Goal: Information Seeking & Learning: Learn about a topic

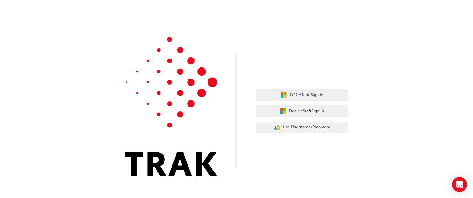
click at [99, 68] on div "TMCA Staff Sign In Dealer Staff Sign In User Authentication Icon - Blue Person,…" at bounding box center [236, 92] width 473 height 185
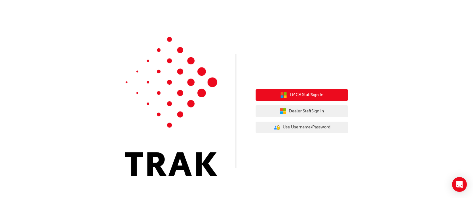
click at [335, 95] on button "TMCA Staff Sign In" at bounding box center [302, 95] width 92 height 12
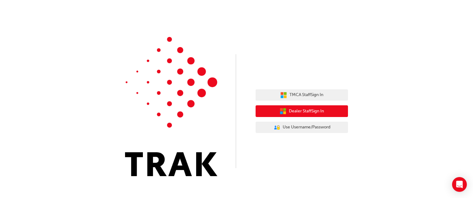
click at [281, 110] on icon "button" at bounding box center [281, 109] width 3 height 3
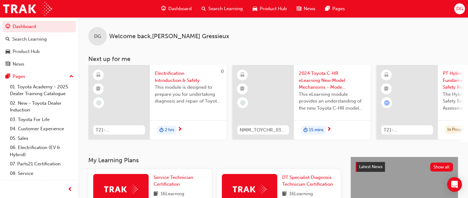
click at [214, 6] on span "Search Learning" at bounding box center [225, 8] width 34 height 7
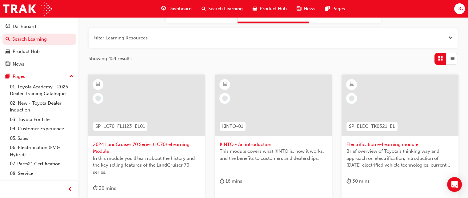
scroll to position [39, 0]
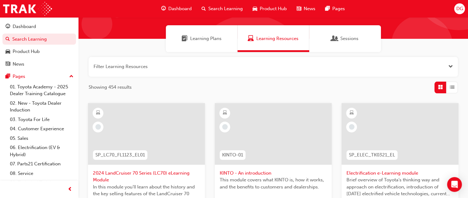
click at [339, 34] on div "Sessions" at bounding box center [345, 38] width 72 height 27
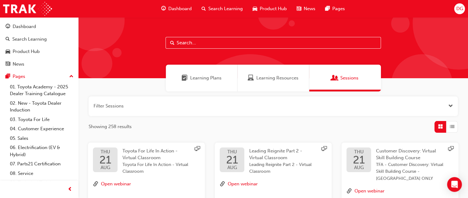
click at [215, 75] on span "Learning Plans" at bounding box center [205, 77] width 31 height 7
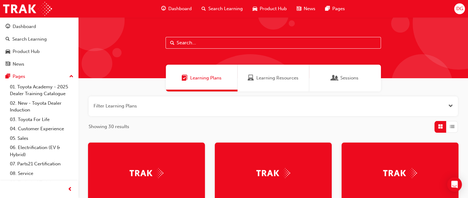
click at [179, 7] on span "Dashboard" at bounding box center [179, 8] width 23 height 7
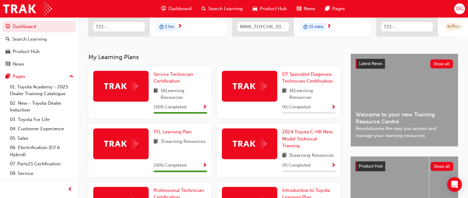
scroll to position [102, 0]
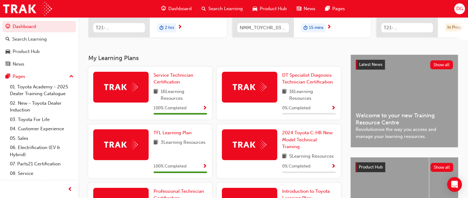
click at [111, 60] on h3 "My Learning Plans" at bounding box center [214, 57] width 252 height 7
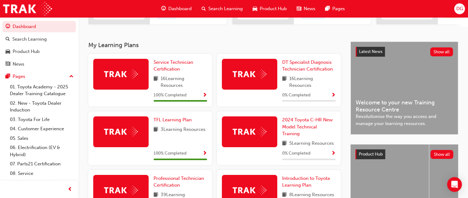
scroll to position [154, 0]
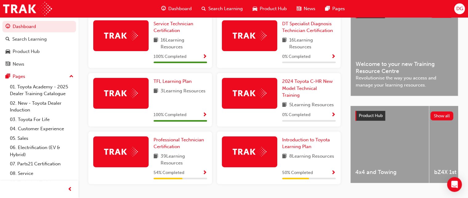
click at [203, 173] on span "Show Progress" at bounding box center [205, 173] width 5 height 6
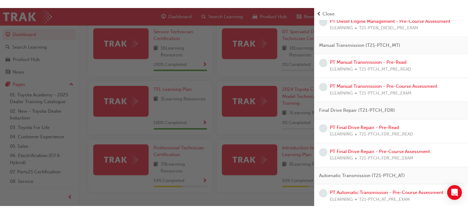
scroll to position [511, 0]
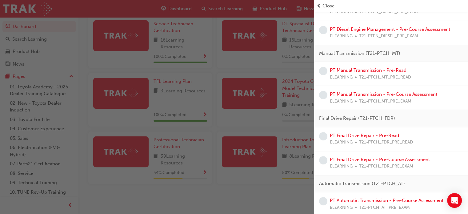
click at [327, 4] on span "Close" at bounding box center [329, 5] width 12 height 7
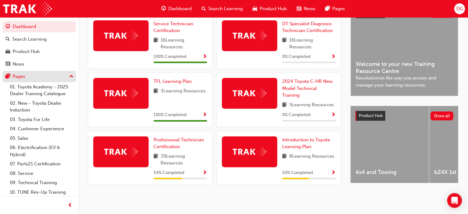
click at [37, 75] on div "Pages" at bounding box center [39, 77] width 67 height 8
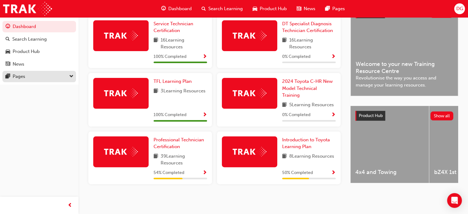
click at [37, 75] on div "Pages" at bounding box center [39, 77] width 67 height 8
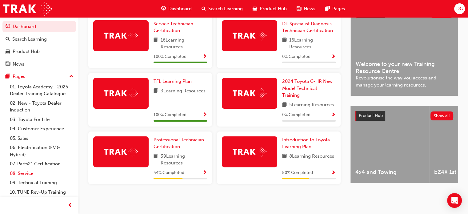
click at [49, 177] on link "08. Service" at bounding box center [41, 174] width 69 height 10
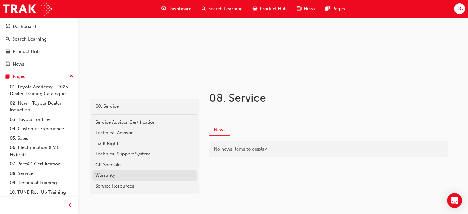
scroll to position [81, 0]
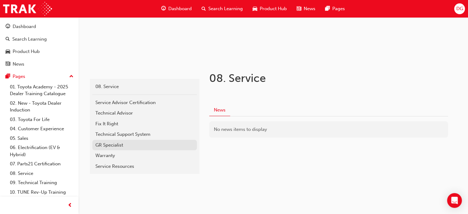
click at [126, 146] on div "GR Specialist" at bounding box center [144, 145] width 99 height 7
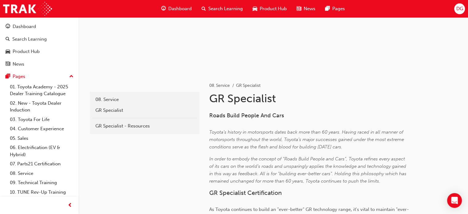
scroll to position [58, 0]
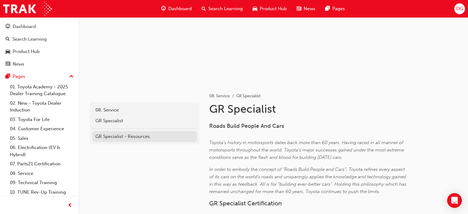
click at [121, 134] on div "GR Specialist - Resources" at bounding box center [144, 136] width 99 height 7
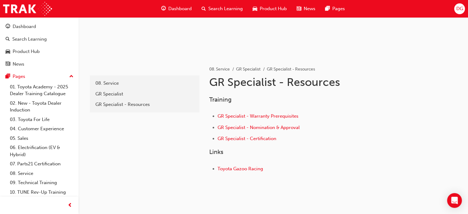
scroll to position [92, 0]
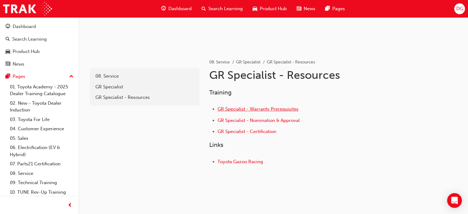
click at [246, 111] on span "GR Specialist - Warranty Prerequisites" at bounding box center [258, 109] width 81 height 6
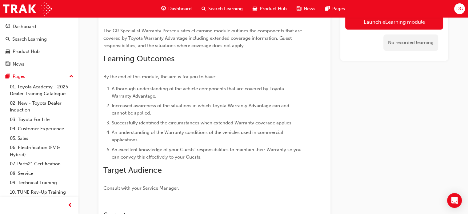
scroll to position [54, 0]
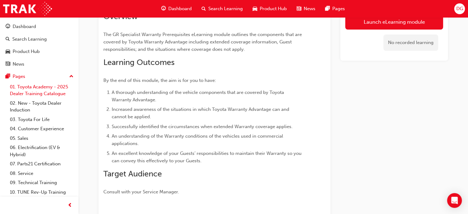
click at [55, 93] on link "01. Toyota Academy - 2025 Dealer Training Catalogue" at bounding box center [41, 90] width 69 height 16
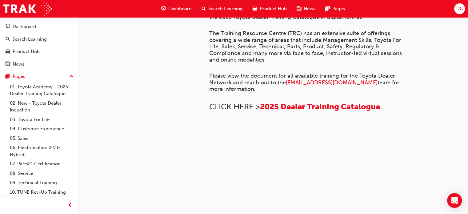
scroll to position [488, 0]
click at [52, 103] on link "02. New - Toyota Dealer Induction" at bounding box center [41, 107] width 69 height 16
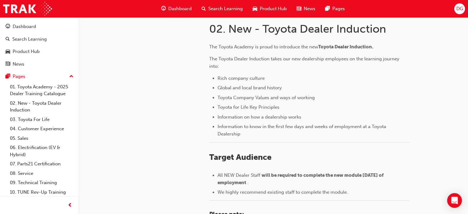
scroll to position [143, 0]
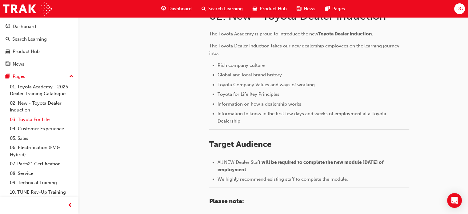
click at [50, 120] on link "03. Toyota For Life" at bounding box center [41, 120] width 69 height 10
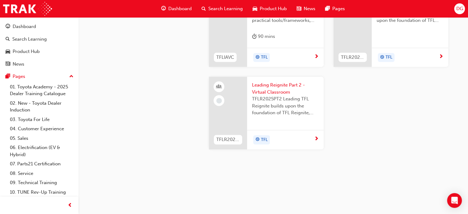
scroll to position [704, 0]
drag, startPoint x: 82, startPoint y: 124, endPoint x: 83, endPoint y: 145, distance: 20.7
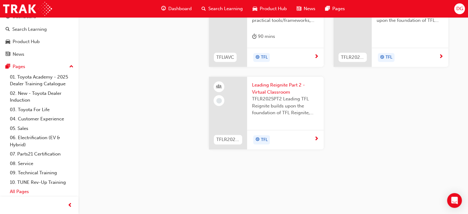
click at [22, 190] on link "All Pages" at bounding box center [41, 192] width 69 height 10
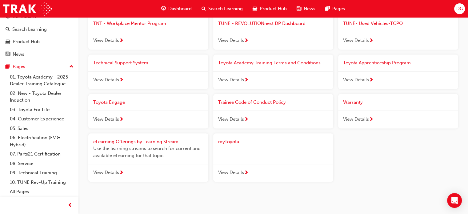
scroll to position [690, 0]
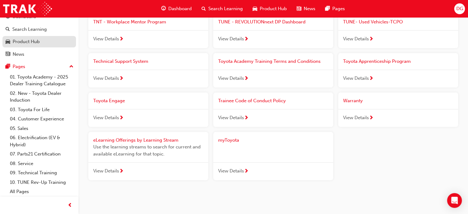
click at [43, 41] on div "Product Hub" at bounding box center [39, 42] width 67 height 8
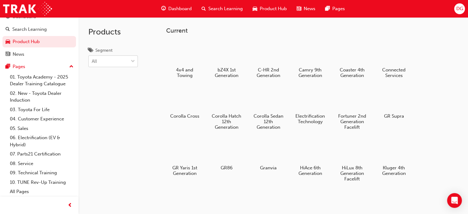
click at [91, 56] on div "All" at bounding box center [113, 61] width 50 height 12
click at [92, 58] on input "Segment All" at bounding box center [92, 60] width 1 height 5
click at [149, 105] on div "Products Segment All" at bounding box center [117, 124] width 78 height 214
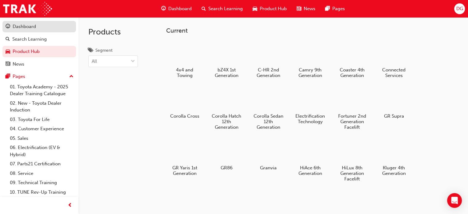
click at [40, 30] on div "Dashboard" at bounding box center [39, 27] width 67 height 8
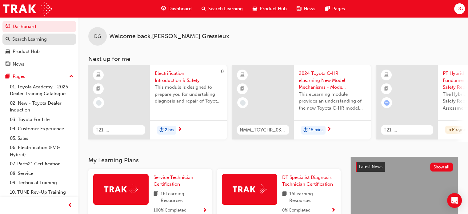
click at [58, 37] on div "Search Learning" at bounding box center [39, 39] width 67 height 8
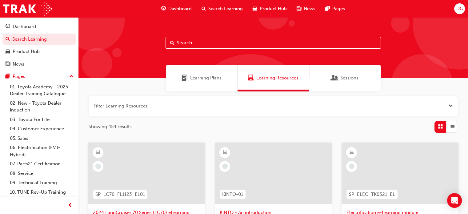
click at [221, 80] on span "Learning Plans" at bounding box center [205, 77] width 31 height 7
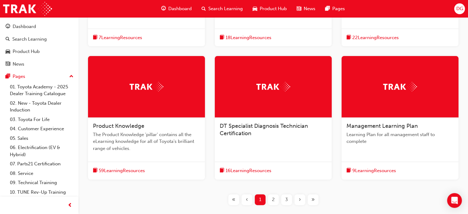
scroll to position [246, 0]
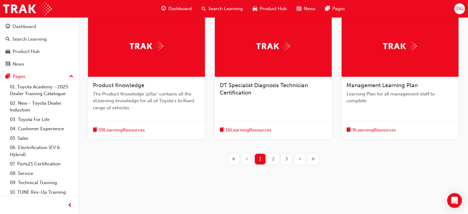
click at [270, 157] on div "2" at bounding box center [273, 159] width 11 height 11
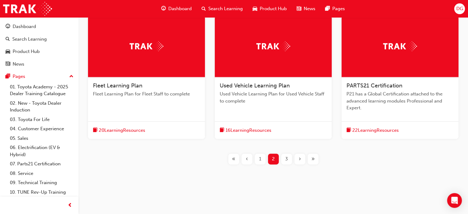
click at [288, 159] on div "3" at bounding box center [286, 159] width 11 height 11
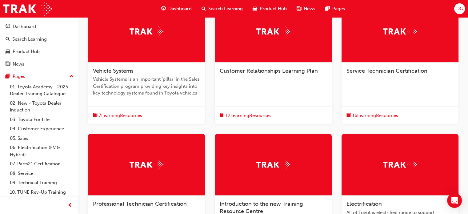
scroll to position [137, 0]
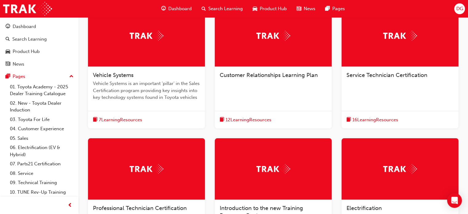
click at [379, 73] on span "Service Technician Certification" at bounding box center [387, 75] width 81 height 7
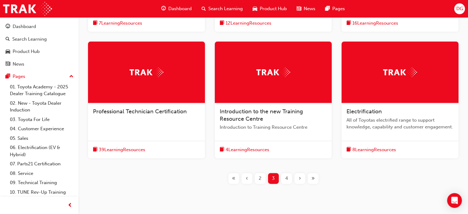
scroll to position [235, 0]
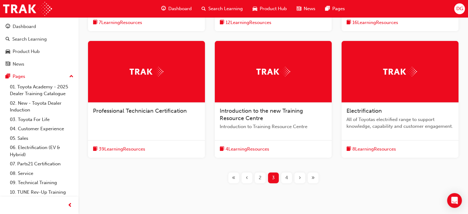
click at [288, 180] on span "4" at bounding box center [286, 177] width 3 height 7
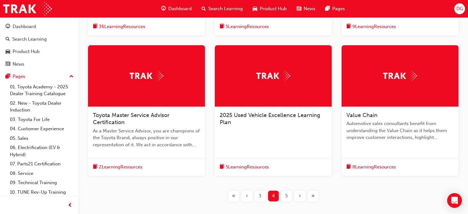
scroll to position [238, 0]
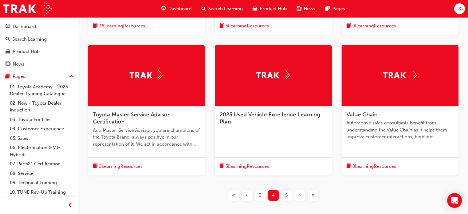
click at [287, 193] on span "5" at bounding box center [286, 195] width 2 height 7
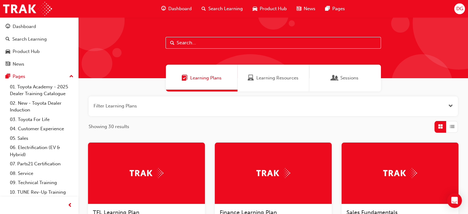
click at [253, 81] on span "Learning Resources" at bounding box center [251, 77] width 6 height 7
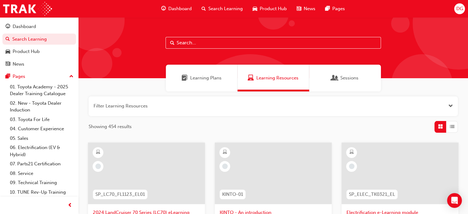
click at [231, 46] on input "text" at bounding box center [273, 43] width 215 height 12
type input "pro tech"
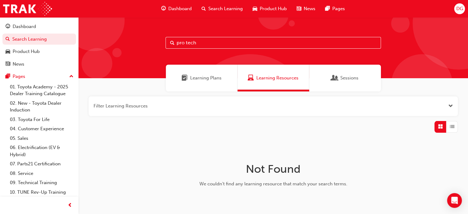
click at [203, 44] on input "pro tech" at bounding box center [273, 43] width 215 height 12
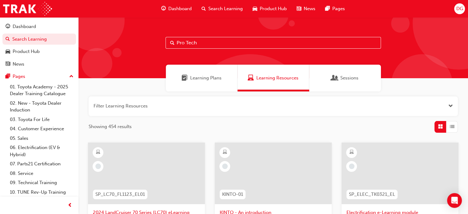
type input "Pro Tech"
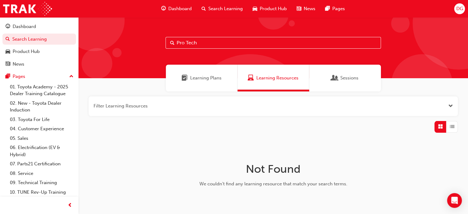
click at [218, 78] on span "Learning Plans" at bounding box center [205, 77] width 31 height 7
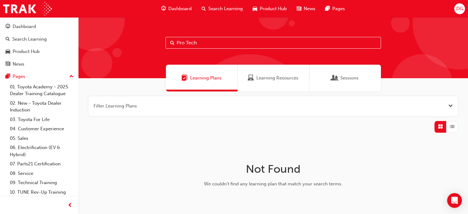
click at [208, 77] on span "Learning Plans" at bounding box center [205, 77] width 31 height 7
click at [271, 107] on button "button" at bounding box center [273, 106] width 369 height 20
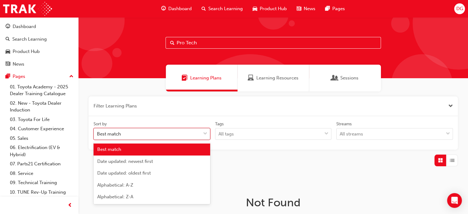
click at [205, 131] on span "down-icon" at bounding box center [205, 134] width 4 height 8
click at [98, 131] on input "Sort by option Best match focused, 1 of 5. 5 results available. Use Up and Down…" at bounding box center [97, 133] width 1 height 5
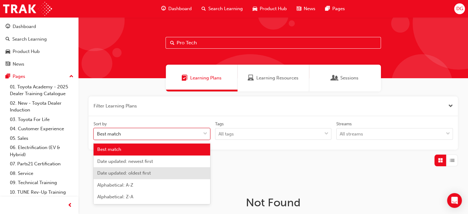
click at [242, 166] on div at bounding box center [273, 161] width 369 height 12
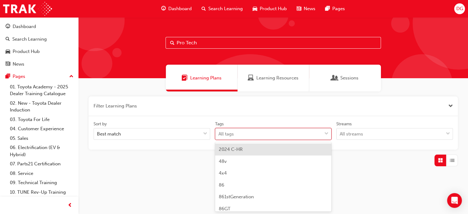
click at [264, 130] on body "Your version of Internet Explorer is outdated and not supported. Please upgrade…" at bounding box center [234, 107] width 468 height 214
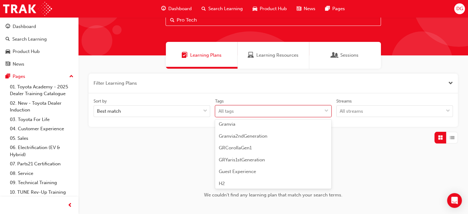
scroll to position [890, 0]
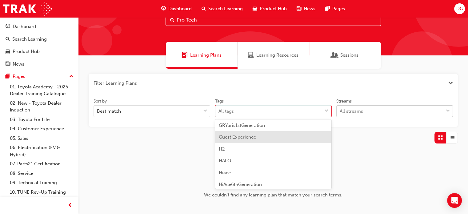
click at [360, 110] on div "All streams" at bounding box center [351, 111] width 23 height 7
click at [340, 110] on input "Streams All streams" at bounding box center [340, 110] width 1 height 5
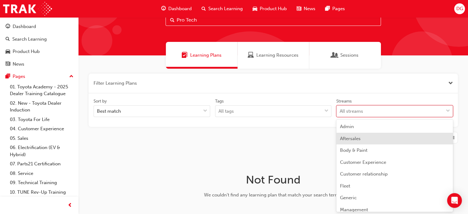
click at [260, 58] on span "Learning Resources" at bounding box center [277, 55] width 42 height 7
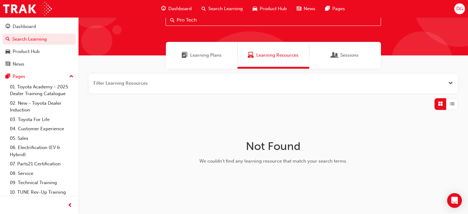
click at [220, 55] on span "Learning Plans" at bounding box center [205, 55] width 31 height 7
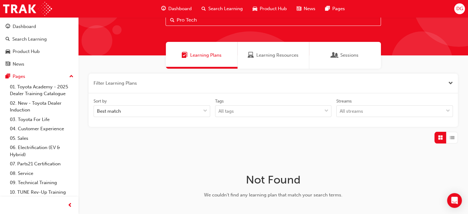
click at [239, 18] on input "Pro Tech" at bounding box center [273, 20] width 215 height 12
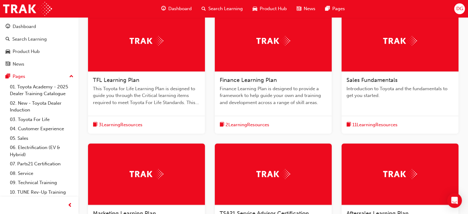
scroll to position [294, 0]
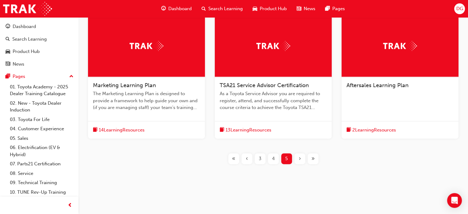
click at [233, 157] on span "«" at bounding box center [233, 158] width 3 height 7
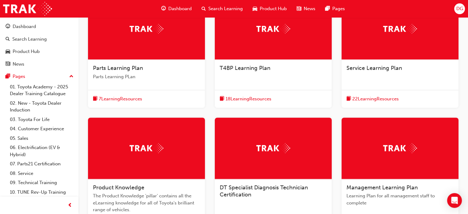
scroll to position [179, 0]
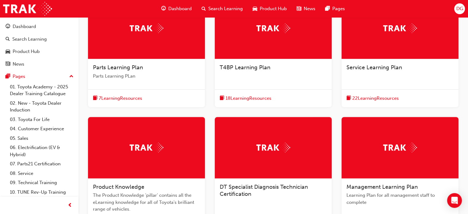
click at [368, 69] on span "Service Learning Plan" at bounding box center [375, 67] width 56 height 7
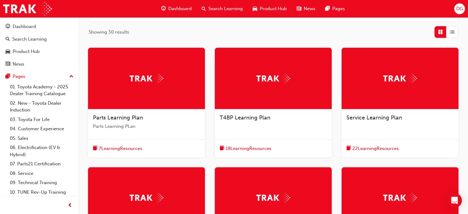
scroll to position [271, 0]
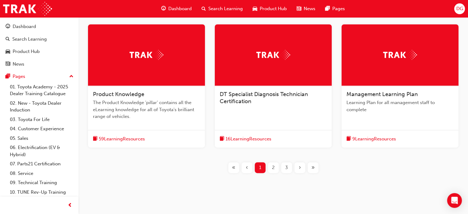
click at [272, 167] on span "2" at bounding box center [273, 167] width 3 height 7
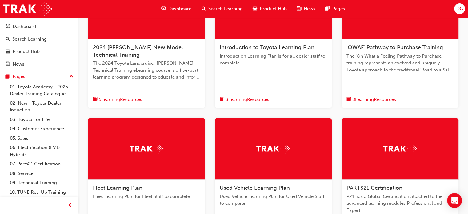
scroll to position [287, 0]
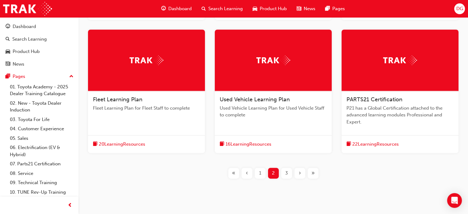
click at [287, 171] on span "3" at bounding box center [286, 173] width 3 height 7
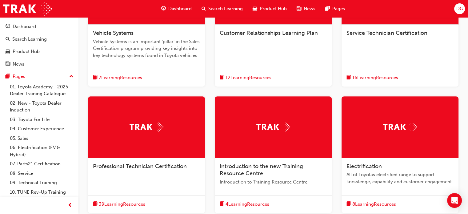
scroll to position [228, 0]
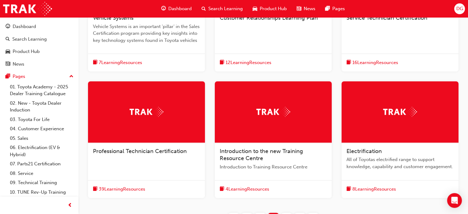
click at [149, 133] on div at bounding box center [146, 112] width 117 height 62
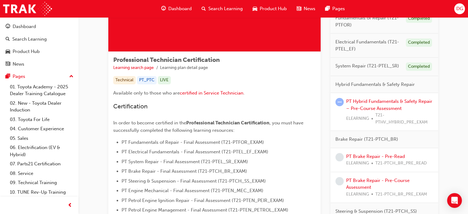
scroll to position [75, 0]
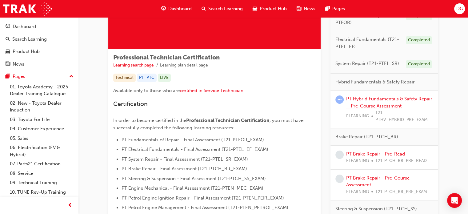
click at [360, 98] on link "PT Hybrid Fundamentals & Safety Repair – Pre-Course Assessment" at bounding box center [389, 102] width 86 height 13
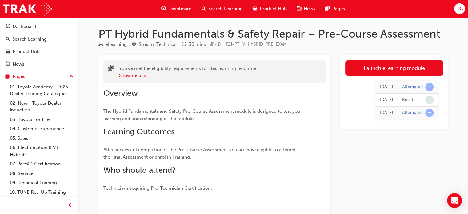
scroll to position [1, 0]
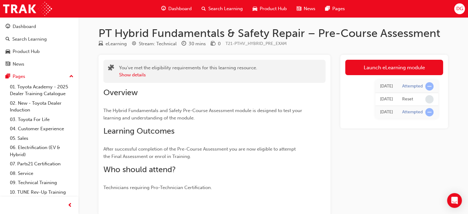
click at [402, 97] on div "Reset" at bounding box center [407, 99] width 11 height 6
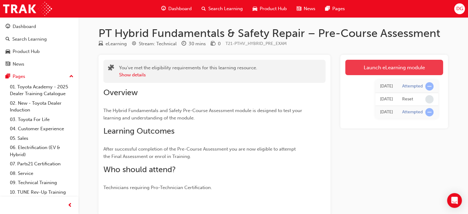
click at [374, 65] on link "Launch eLearning module" at bounding box center [394, 67] width 98 height 15
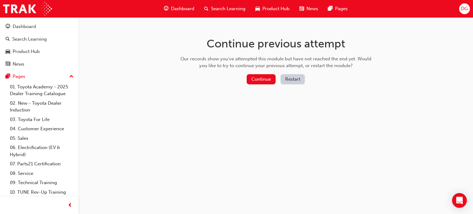
click at [292, 78] on button "Restart" at bounding box center [292, 79] width 24 height 10
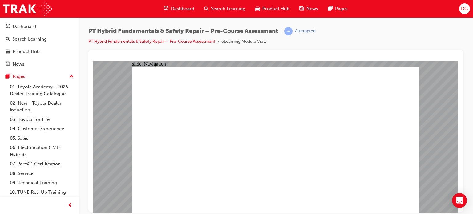
radio input "true"
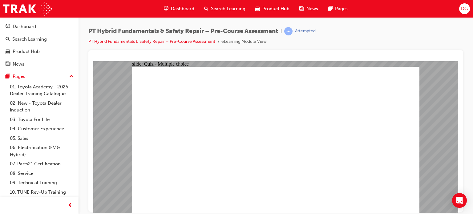
radio input "true"
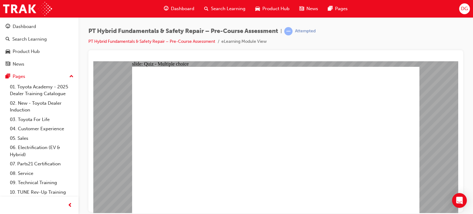
radio input "true"
checkbox input "true"
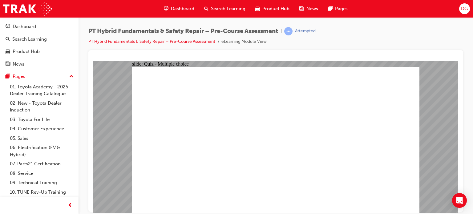
checkbox input "true"
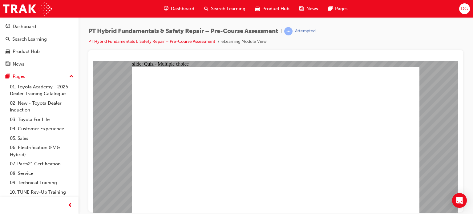
checkbox input "true"
radio input "true"
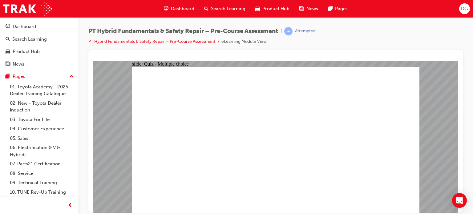
radio input "true"
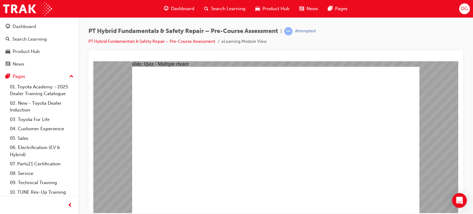
radio input "false"
radio input "true"
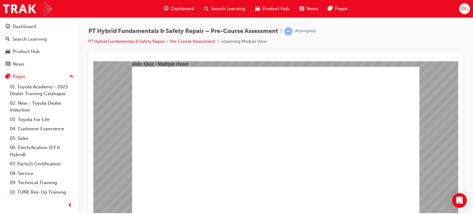
click at [144, 40] on link "PT Hybrid Fundamentals & Safety Repair – Pre-Course Assessment" at bounding box center [151, 41] width 127 height 5
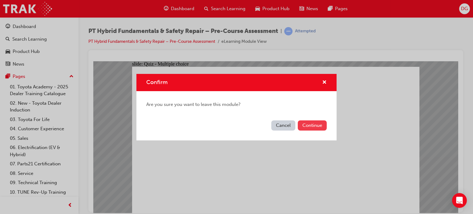
click at [314, 124] on button "Continue" at bounding box center [312, 125] width 29 height 10
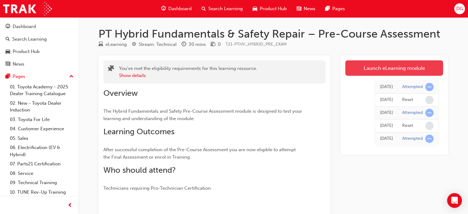
click at [392, 69] on link "Launch eLearning module" at bounding box center [394, 67] width 98 height 15
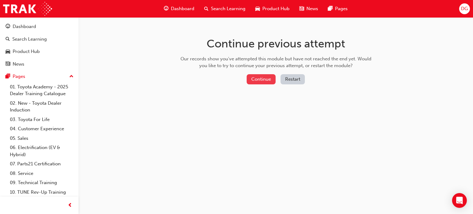
click at [265, 79] on button "Continue" at bounding box center [261, 79] width 29 height 10
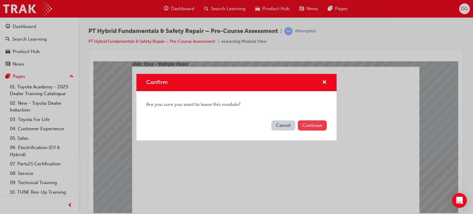
click at [311, 125] on button "Continue" at bounding box center [312, 125] width 29 height 10
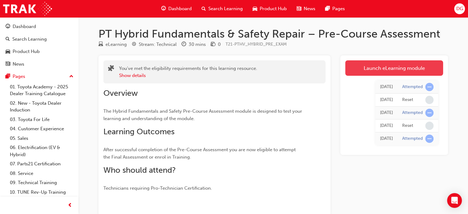
click at [377, 62] on link "Launch eLearning module" at bounding box center [394, 67] width 98 height 15
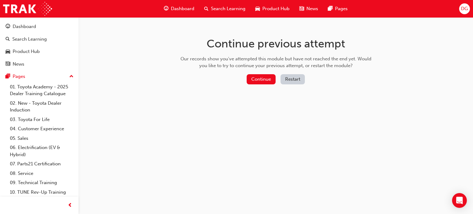
click at [294, 79] on button "Restart" at bounding box center [292, 79] width 24 height 10
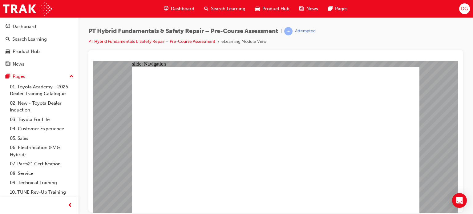
radio input "true"
click at [135, 40] on link "PT Hybrid Fundamentals & Safety Repair – Pre-Course Assessment" at bounding box center [151, 41] width 127 height 5
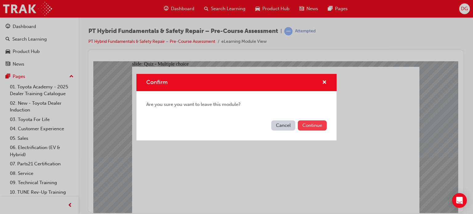
click at [307, 125] on button "Continue" at bounding box center [312, 125] width 29 height 10
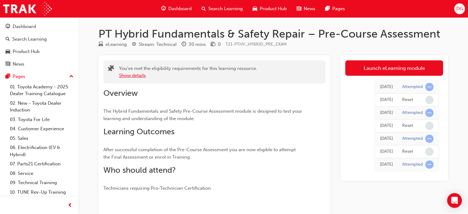
click at [132, 72] on button "Show details" at bounding box center [132, 75] width 27 height 7
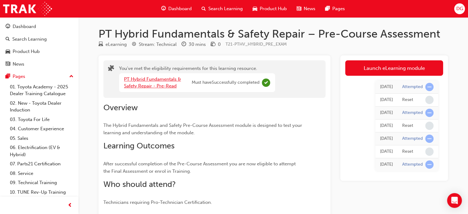
click at [165, 87] on link "PT Hybrid Fundamentals & Safety Repair - Pre-Read" at bounding box center [152, 82] width 57 height 13
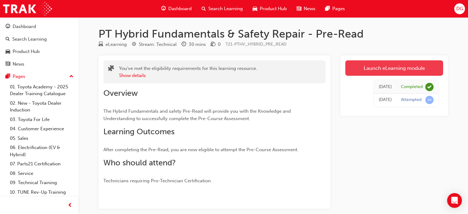
click at [353, 65] on link "Launch eLearning module" at bounding box center [394, 67] width 98 height 15
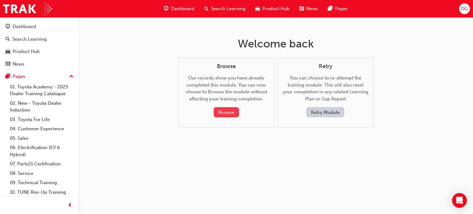
click at [232, 110] on button "Browse" at bounding box center [226, 112] width 25 height 10
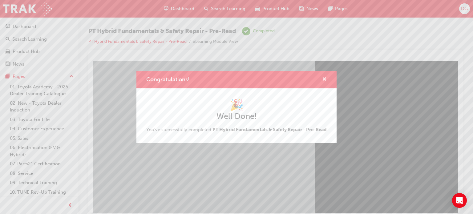
click at [324, 77] on span "cross-icon" at bounding box center [324, 80] width 5 height 6
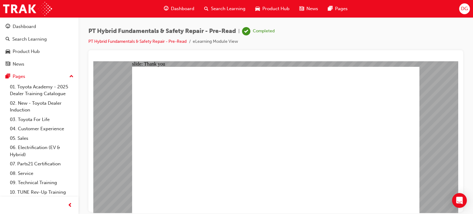
click at [98, 42] on link "PT Hybrid Fundamentals & Safety Repair - Pre-Read" at bounding box center [137, 41] width 98 height 5
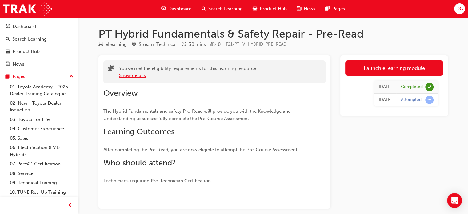
click at [141, 77] on button "Show details" at bounding box center [132, 75] width 27 height 7
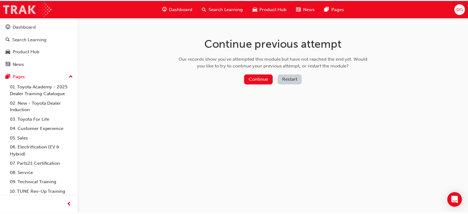
scroll to position [1, 0]
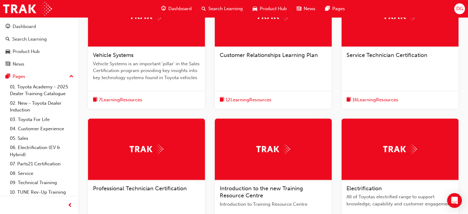
scroll to position [197, 0]
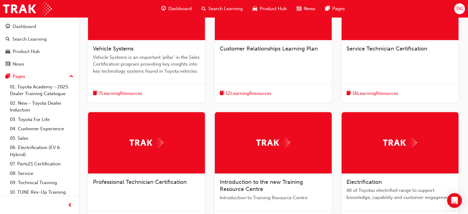
click at [147, 175] on div "Professional Technician Certification" at bounding box center [146, 185] width 117 height 23
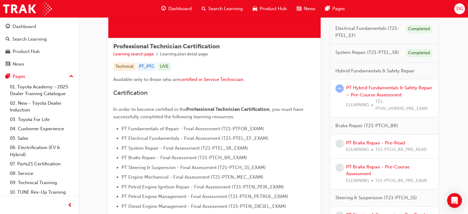
scroll to position [92, 0]
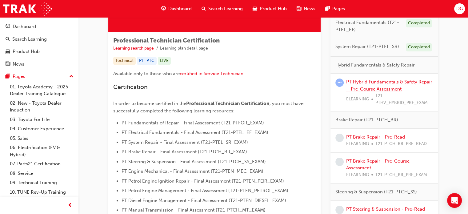
click at [390, 87] on link "PT Hybrid Fundamentals & Safety Repair – Pre-Course Assessment" at bounding box center [389, 85] width 86 height 13
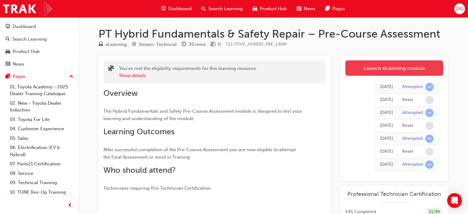
click at [374, 69] on link "Launch eLearning module" at bounding box center [394, 67] width 98 height 15
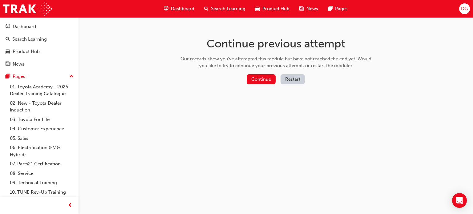
click at [286, 78] on button "Restart" at bounding box center [292, 79] width 24 height 10
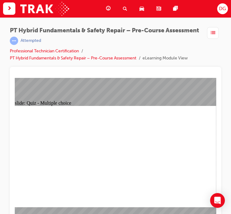
scroll to position [15, 0]
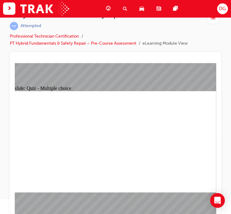
radio input "true"
click at [165, 42] on ul "Professional Technician Certification PT Hybrid Fundamentals & Safety Repair – …" at bounding box center [106, 40] width 193 height 14
click at [91, 46] on link "PT Hybrid Fundamentals & Safety Repair – Pre-Course Assessment" at bounding box center [73, 43] width 127 height 5
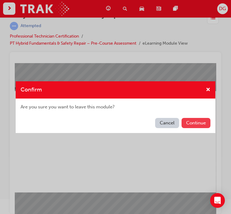
click at [190, 123] on button "Continue" at bounding box center [196, 123] width 29 height 10
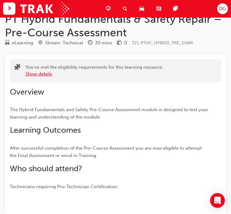
click at [49, 73] on button "Show details" at bounding box center [39, 73] width 27 height 7
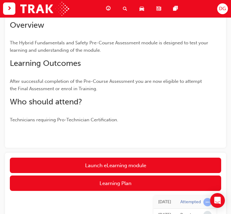
scroll to position [104, 0]
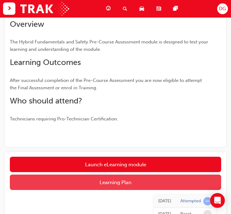
click at [129, 180] on button "Learning Plan" at bounding box center [116, 182] width 212 height 15
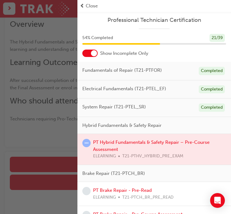
click at [64, 118] on div "button" at bounding box center [39, 107] width 78 height 214
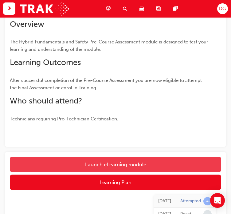
click at [87, 168] on link "Launch eLearning module" at bounding box center [116, 164] width 212 height 15
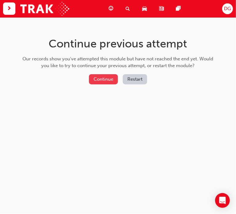
click at [112, 80] on button "Continue" at bounding box center [103, 79] width 29 height 10
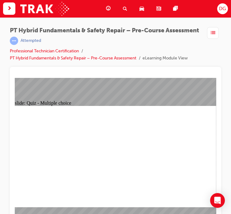
scroll to position [22, 0]
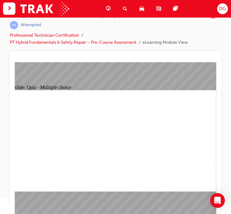
radio input "true"
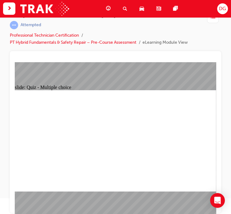
radio input "true"
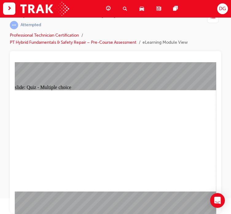
checkbox input "true"
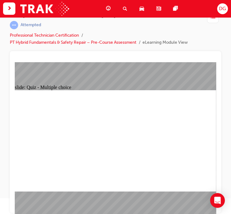
checkbox input "true"
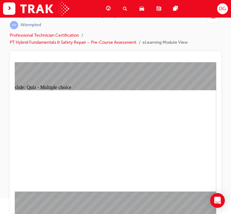
checkbox input "true"
checkbox input "false"
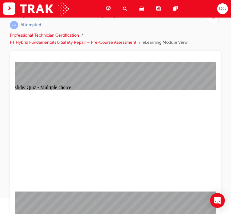
checkbox input "false"
checkbox input "true"
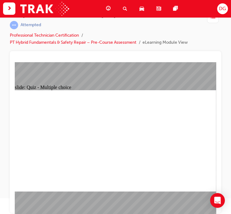
radio input "false"
radio input "true"
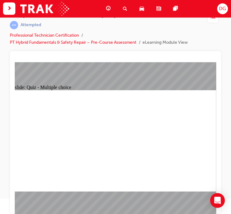
radio input "true"
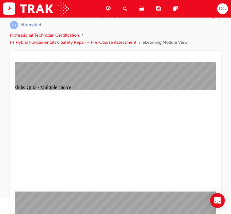
radio input "true"
radio input "false"
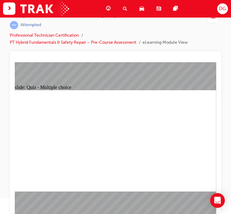
radio input "false"
radio input "true"
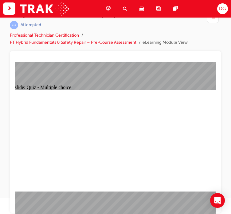
click at [71, 39] on li "PT Hybrid Fundamentals & Safety Repair – Pre-Course Assessment" at bounding box center [76, 42] width 133 height 7
click at [74, 40] on li "PT Hybrid Fundamentals & Safety Repair – Pre-Course Assessment" at bounding box center [76, 42] width 133 height 7
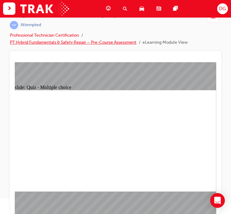
click at [72, 40] on link "PT Hybrid Fundamentals & Safety Repair – Pre-Course Assessment" at bounding box center [73, 42] width 127 height 5
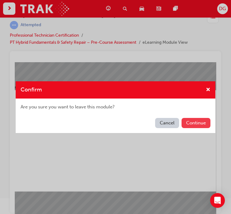
click at [186, 122] on button "Continue" at bounding box center [196, 123] width 29 height 10
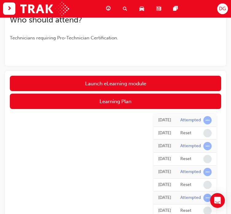
scroll to position [164, 0]
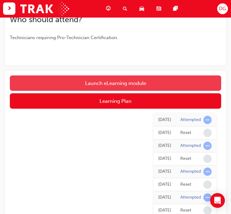
click at [91, 82] on link "Launch eLearning module" at bounding box center [116, 82] width 212 height 15
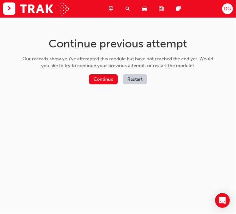
click at [130, 78] on button "Restart" at bounding box center [135, 79] width 24 height 10
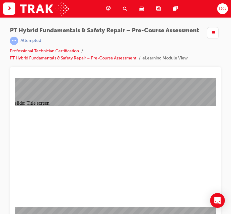
scroll to position [22, 0]
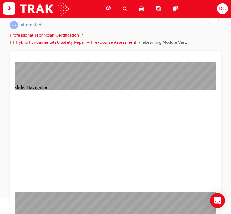
radio input "true"
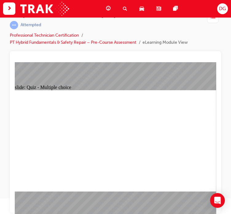
radio input "true"
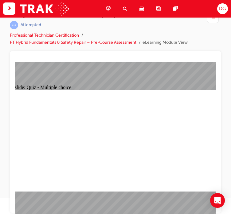
radio input "true"
checkbox input "true"
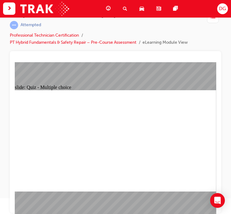
checkbox input "true"
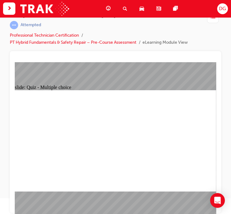
checkbox input "true"
radio input "true"
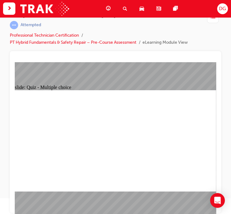
radio input "true"
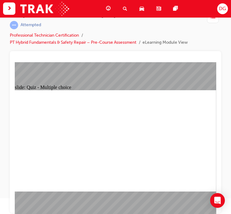
radio input "true"
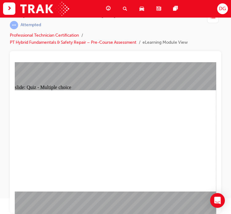
radio input "true"
click at [33, 42] on link "PT Hybrid Fundamentals & Safety Repair – Pre-Course Assessment" at bounding box center [73, 42] width 127 height 5
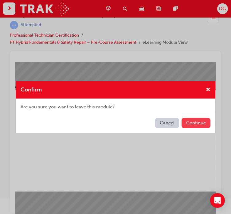
click at [190, 123] on button "Continue" at bounding box center [196, 123] width 29 height 10
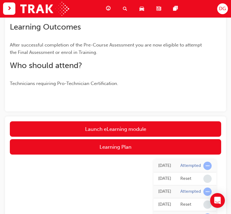
scroll to position [117, 0]
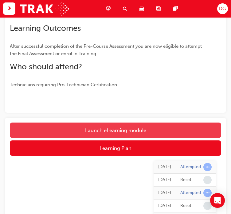
click at [143, 135] on link "Launch eLearning module" at bounding box center [116, 130] width 212 height 15
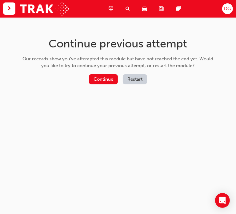
click at [133, 81] on button "Restart" at bounding box center [135, 79] width 24 height 10
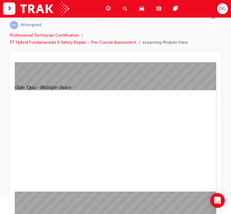
radio input "true"
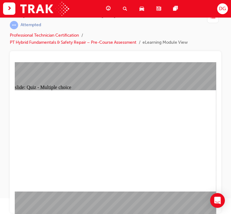
radio input "true"
drag, startPoint x: 168, startPoint y: 161, endPoint x: 241, endPoint y: 225, distance: 97.1
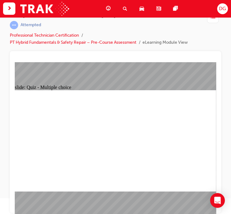
radio input "true"
checkbox input "true"
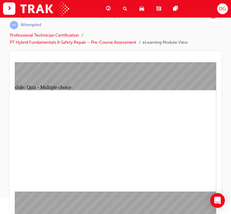
checkbox input "true"
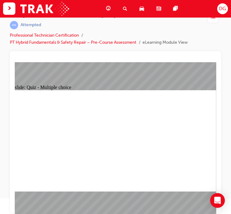
radio input "true"
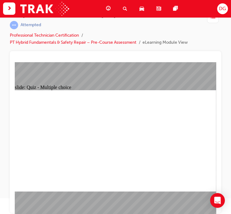
radio input "true"
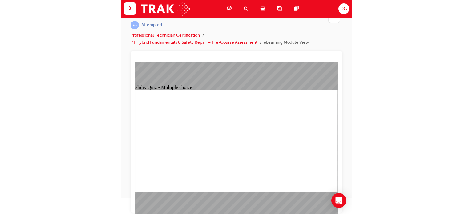
scroll to position [0, 0]
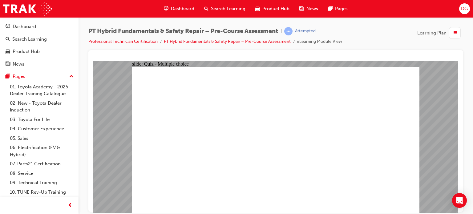
radio input "true"
drag, startPoint x: 288, startPoint y: 171, endPoint x: 283, endPoint y: 169, distance: 5.3
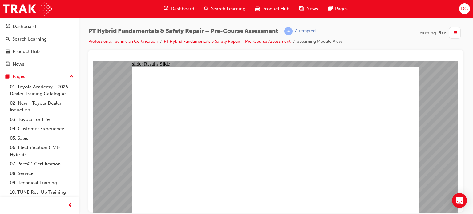
click at [179, 42] on link "PT Hybrid Fundamentals & Safety Repair – Pre-Course Assessment" at bounding box center [227, 41] width 127 height 5
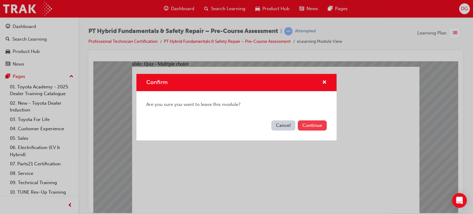
click at [312, 126] on button "Continue" at bounding box center [312, 125] width 29 height 10
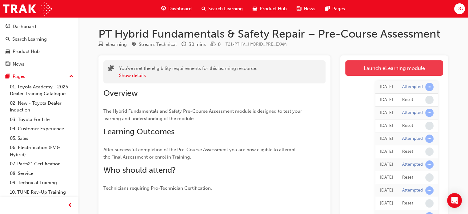
click at [376, 70] on link "Launch eLearning module" at bounding box center [394, 67] width 98 height 15
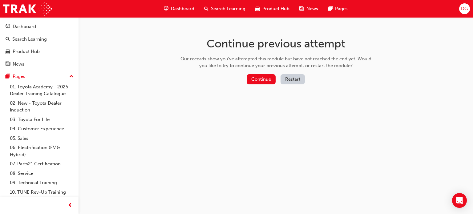
click at [287, 77] on button "Restart" at bounding box center [292, 79] width 24 height 10
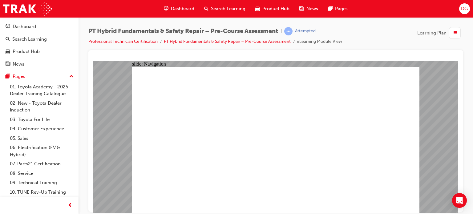
radio input "true"
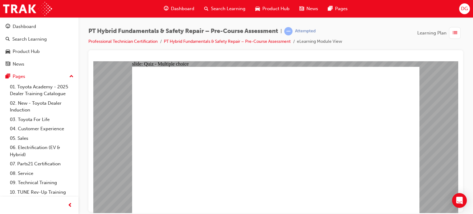
click at [289, 23] on div "PT Hybrid Fundamentals & Safety Repair – Pre-Course Assessment | Attempted Prof…" at bounding box center [275, 107] width 394 height 181
radio input "true"
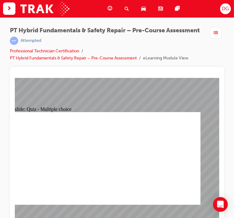
click at [63, 80] on div "slide: Quiz - Multiple choice Oval 1 Question 3 What is the colour of all [MEDI…" at bounding box center [107, 156] width 186 height 156
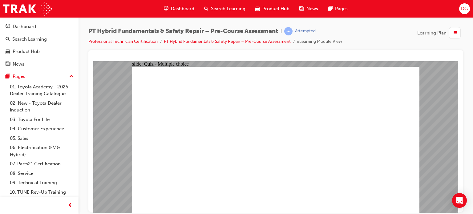
radio input "true"
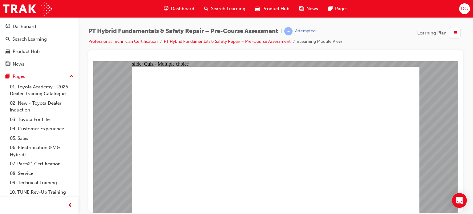
checkbox input "true"
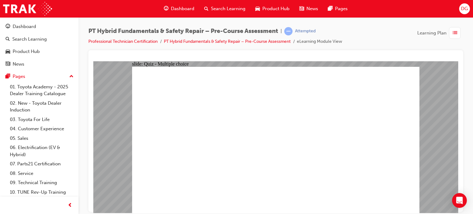
checkbox input "true"
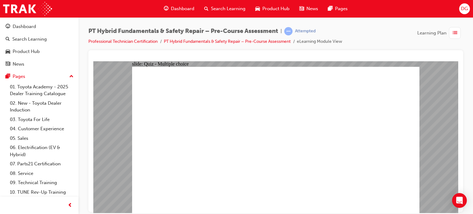
radio input "true"
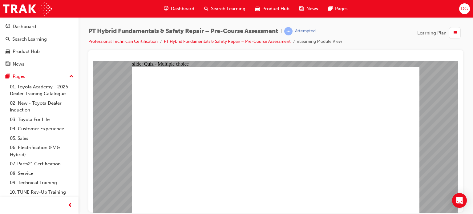
radio input "true"
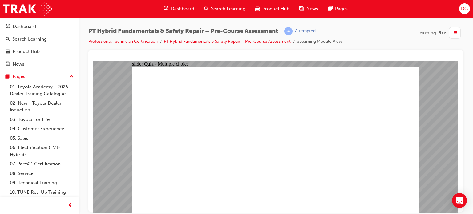
click at [175, 38] on li "PT Hybrid Fundamentals & Safety Repair – Pre-Course Assessment" at bounding box center [230, 41] width 133 height 7
click at [179, 40] on link "PT Hybrid Fundamentals & Safety Repair – Pre-Course Assessment" at bounding box center [227, 41] width 127 height 5
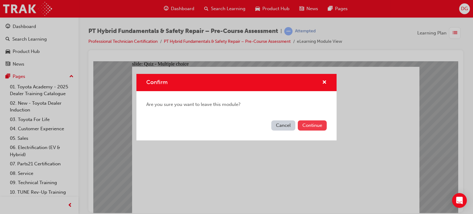
click at [300, 125] on button "Continue" at bounding box center [312, 125] width 29 height 10
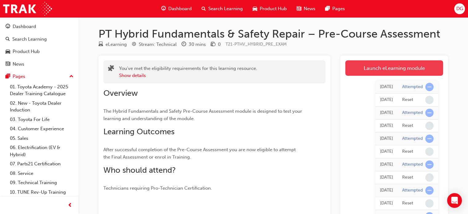
click at [373, 74] on link "Launch eLearning module" at bounding box center [394, 67] width 98 height 15
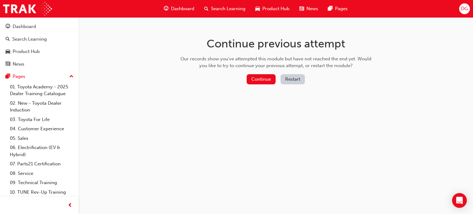
click at [288, 80] on button "Restart" at bounding box center [292, 79] width 24 height 10
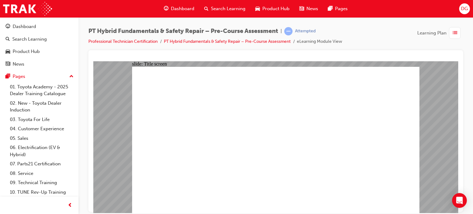
radio input "true"
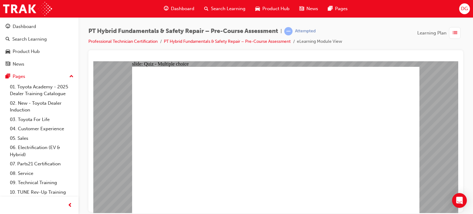
radio input "true"
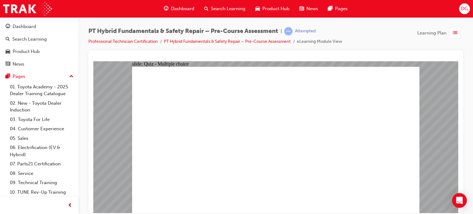
radio input "true"
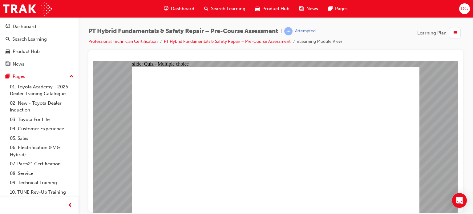
checkbox input "true"
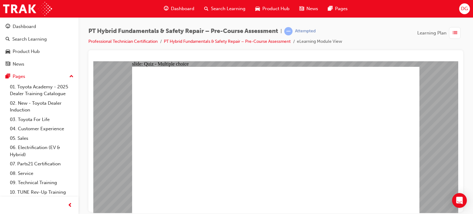
checkbox input "true"
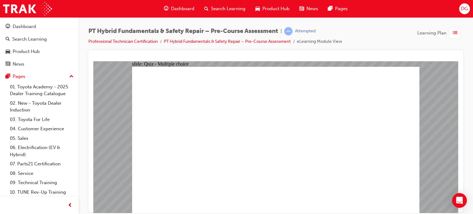
radio input "true"
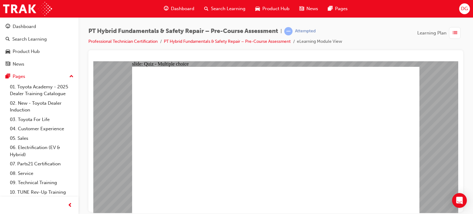
radio input "true"
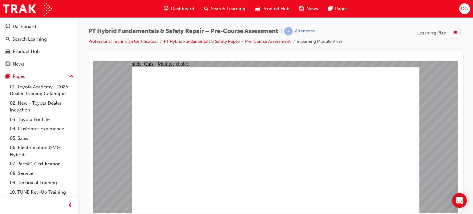
click at [255, 39] on link "PT Hybrid Fundamentals & Safety Repair – Pre-Course Assessment" at bounding box center [227, 41] width 127 height 5
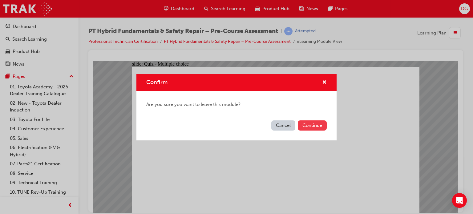
click at [304, 122] on button "Continue" at bounding box center [312, 125] width 29 height 10
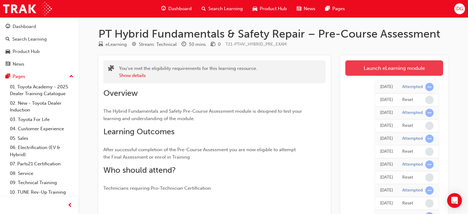
click at [354, 71] on link "Launch eLearning module" at bounding box center [394, 67] width 98 height 15
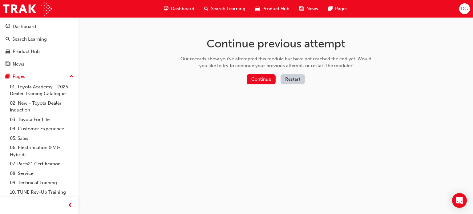
click at [291, 79] on button "Restart" at bounding box center [292, 79] width 24 height 10
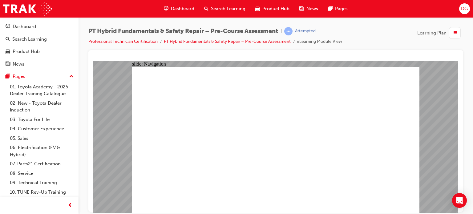
radio input "true"
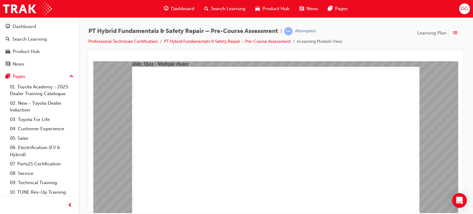
radio input "true"
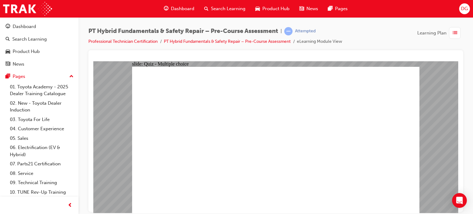
radio input "true"
checkbox input "true"
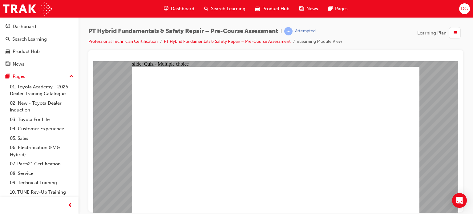
checkbox input "true"
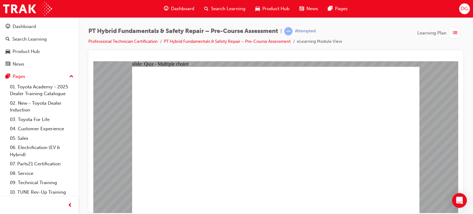
checkbox input "false"
checkbox input "true"
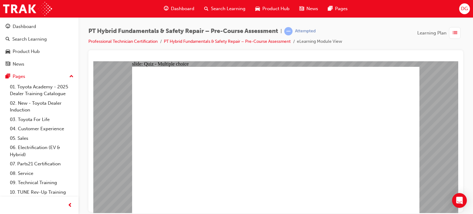
radio input "true"
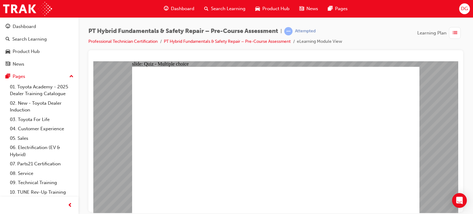
radio input "true"
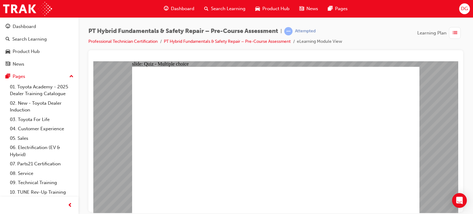
radio input "true"
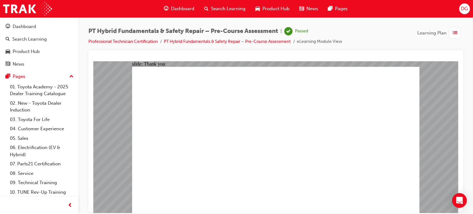
click at [142, 39] on link "Professional Technician Certification" at bounding box center [122, 41] width 69 height 5
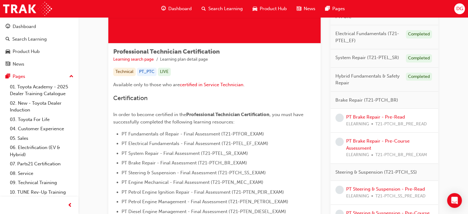
scroll to position [77, 0]
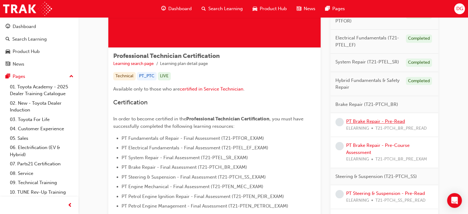
click at [359, 122] on link "PT Brake Repair - Pre-Read" at bounding box center [375, 122] width 59 height 6
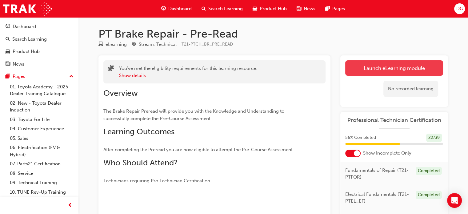
click at [368, 61] on link "Launch eLearning module" at bounding box center [394, 67] width 98 height 15
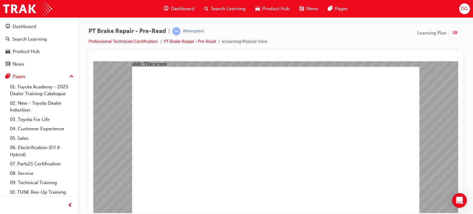
click at [134, 40] on link "Professional Technician Certification" at bounding box center [122, 41] width 69 height 5
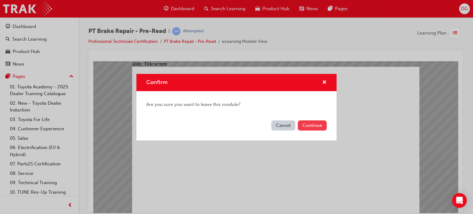
click at [308, 122] on button "Continue" at bounding box center [312, 125] width 29 height 10
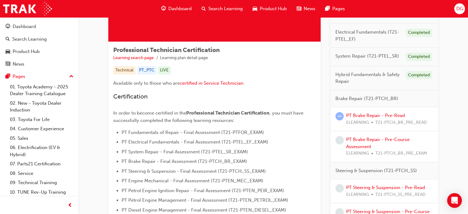
scroll to position [92, 0]
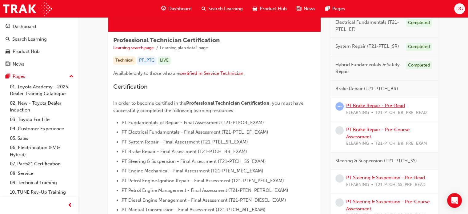
click at [379, 106] on link "PT Brake Repair - Pre-Read" at bounding box center [375, 106] width 59 height 6
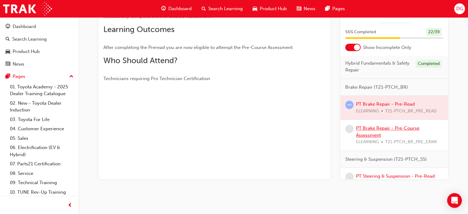
click at [365, 138] on link "PT Brake Repair - Pre-Course Assessment" at bounding box center [387, 131] width 63 height 13
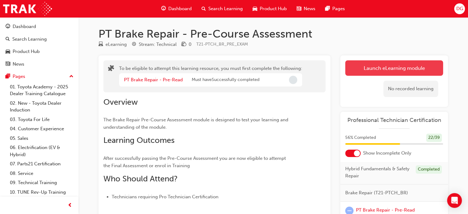
click at [399, 70] on button "Launch eLearning module" at bounding box center [394, 67] width 98 height 15
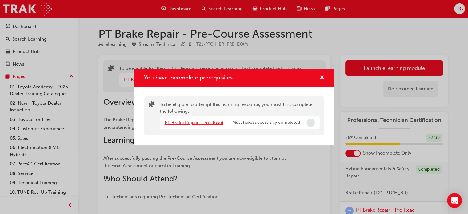
click at [202, 120] on link "PT Brake Repair - Pre-Read" at bounding box center [194, 123] width 59 height 6
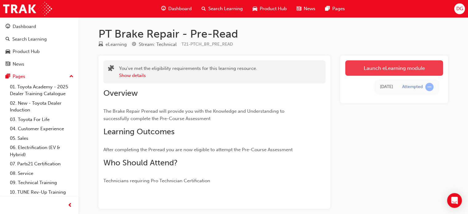
click at [380, 63] on link "Launch eLearning module" at bounding box center [394, 67] width 98 height 15
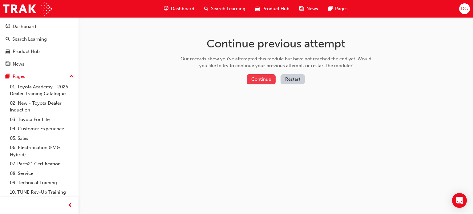
click at [266, 78] on button "Continue" at bounding box center [261, 79] width 29 height 10
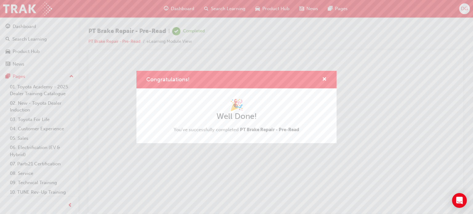
click at [271, 128] on span "PT Brake Repair - Pre-Read" at bounding box center [269, 130] width 59 height 6
click at [324, 79] on span "cross-icon" at bounding box center [324, 80] width 5 height 6
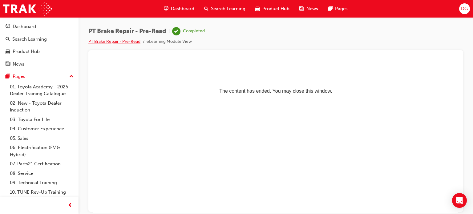
click at [127, 41] on link "PT Brake Repair - Pre-Read" at bounding box center [114, 41] width 52 height 5
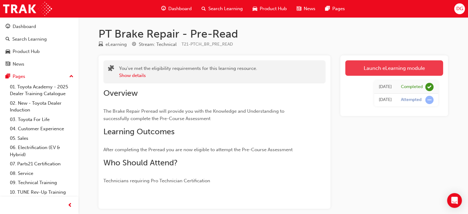
click at [365, 71] on link "Launch eLearning module" at bounding box center [394, 67] width 98 height 15
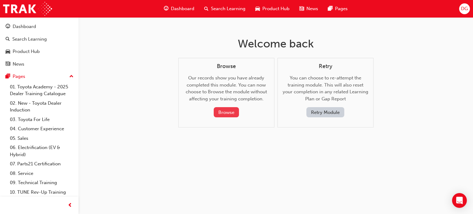
click at [233, 113] on button "Browse" at bounding box center [226, 112] width 25 height 10
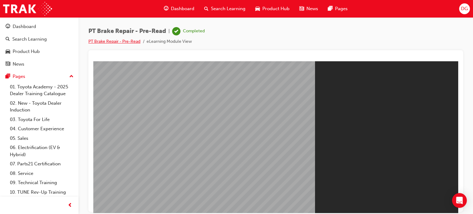
click at [94, 40] on link "PT Brake Repair - Pre-Read" at bounding box center [114, 41] width 52 height 5
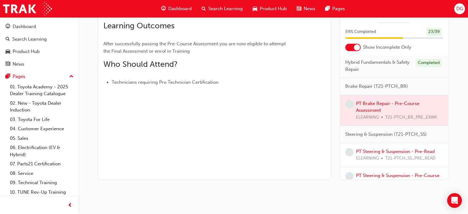
scroll to position [60, 0]
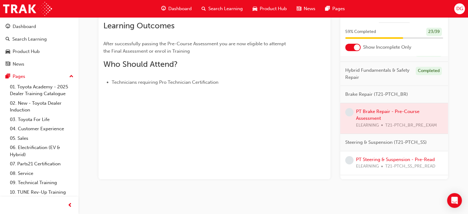
click at [371, 116] on div at bounding box center [394, 118] width 108 height 31
click at [357, 114] on div at bounding box center [394, 118] width 108 height 31
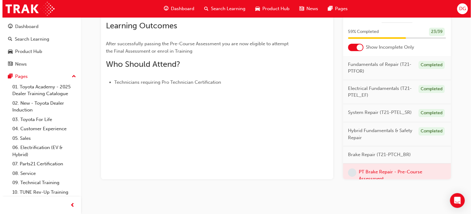
scroll to position [0, 0]
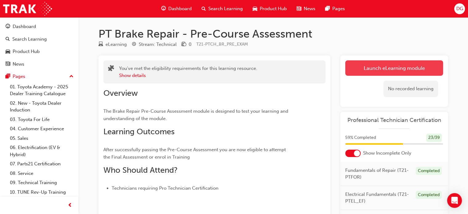
click at [368, 66] on link "Launch eLearning module" at bounding box center [394, 67] width 98 height 15
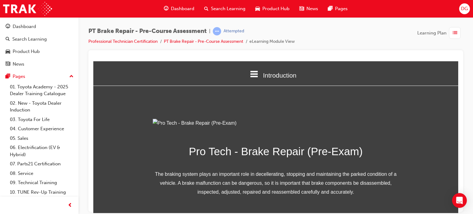
scroll to position [88, 0]
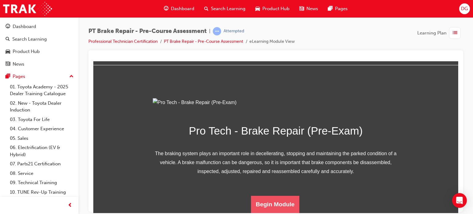
click at [260, 202] on button "Begin Module" at bounding box center [275, 203] width 49 height 17
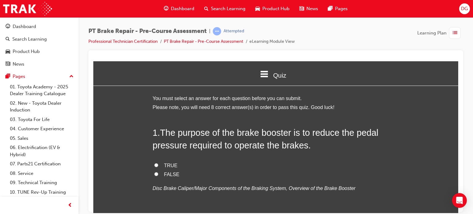
click at [251, 129] on span "The purpose of the brake booster is to reduce the pedal pressure required to op…" at bounding box center [266, 138] width 226 height 22
drag, startPoint x: 236, startPoint y: 132, endPoint x: 289, endPoint y: 134, distance: 53.6
click at [289, 134] on span "The purpose of the brake booster is to reduce the pedal pressure required to op…" at bounding box center [266, 138] width 226 height 22
copy span "brake booster"
click at [167, 165] on span "TRUE" at bounding box center [171, 165] width 14 height 5
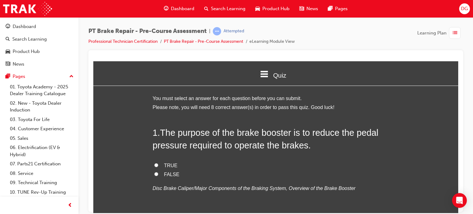
click at [158, 165] on input "TRUE" at bounding box center [156, 165] width 4 height 4
radio input "true"
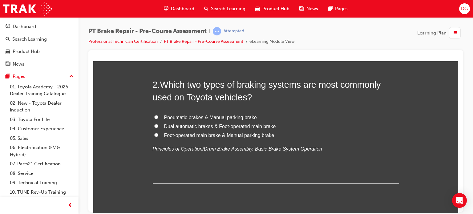
scroll to position [173, 0]
drag, startPoint x: 238, startPoint y: 85, endPoint x: 298, endPoint y: 88, distance: 60.1
click at [298, 88] on span "Which two types of braking systems are most commonly used on Toyota vehicles?" at bounding box center [267, 91] width 228 height 22
copy span "braking systems"
click at [153, 88] on h2 "2 . Which two types of braking systems are most commonly used on Toyota vehicle…" at bounding box center [276, 90] width 246 height 25
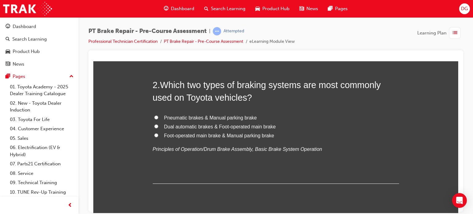
click at [197, 134] on span "Foot-operated main brake & Manual parking brake" at bounding box center [219, 135] width 110 height 5
click at [158, 134] on input "Foot-operated main brake & Manual parking brake" at bounding box center [156, 135] width 4 height 4
radio input "true"
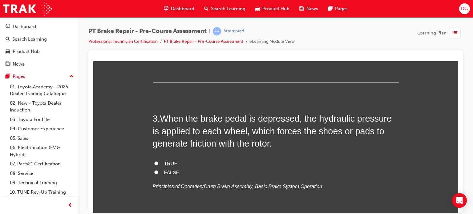
click at [155, 164] on input "TRUE" at bounding box center [156, 163] width 4 height 4
radio input "true"
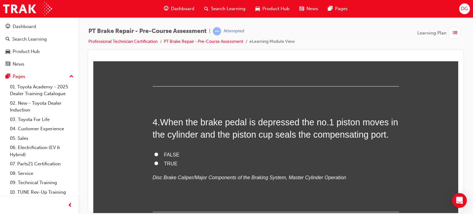
scroll to position [409, 0]
click at [334, 122] on span "When the brake pedal is depressed the no.1 piston moves in the cylinder and the…" at bounding box center [275, 128] width 245 height 22
click at [342, 122] on span "When the brake pedal is depressed the no.1 piston moves in the cylinder and the…" at bounding box center [275, 128] width 245 height 22
copy span "piston"
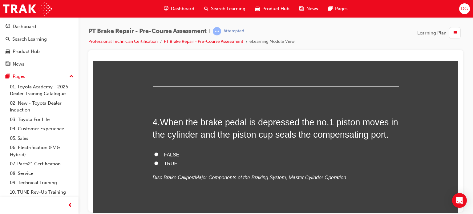
click at [161, 163] on label "TRUE" at bounding box center [276, 163] width 246 height 9
click at [158, 163] on input "TRUE" at bounding box center [156, 163] width 4 height 4
radio input "true"
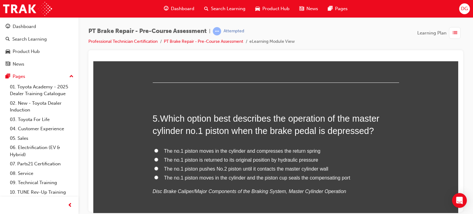
scroll to position [538, 0]
drag, startPoint x: 352, startPoint y: 119, endPoint x: 182, endPoint y: 129, distance: 170.8
click at [182, 129] on span "Which option best describes the operation of the master cylinder no.1 piston wh…" at bounding box center [266, 124] width 227 height 22
copy span "master cylinder"
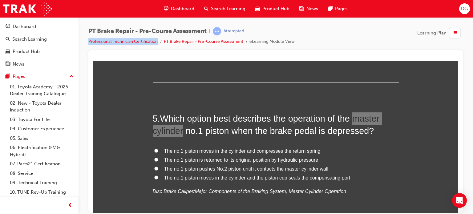
drag, startPoint x: 87, startPoint y: 39, endPoint x: 163, endPoint y: 43, distance: 75.5
click at [163, 43] on div "PT Brake Repair - Pre-Course Assessment | Attempted Professional Technician Cer…" at bounding box center [275, 107] width 394 height 181
click at [120, 48] on div "PT Brake Repair - Pre-Course Assessment | Attempted Professional Technician Cer…" at bounding box center [275, 38] width 375 height 23
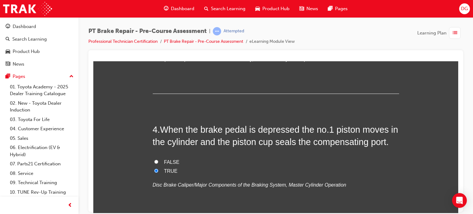
scroll to position [400, 0]
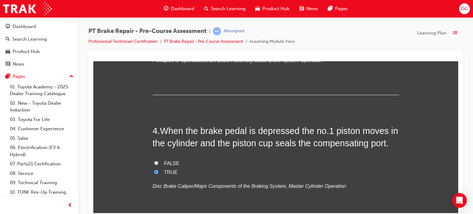
click at [162, 159] on label "FALSE" at bounding box center [276, 163] width 246 height 9
click at [158, 161] on input "FALSE" at bounding box center [156, 163] width 4 height 4
radio input "true"
click at [164, 174] on span "TRUE" at bounding box center [171, 171] width 14 height 5
click at [158, 174] on input "TRUE" at bounding box center [156, 172] width 4 height 4
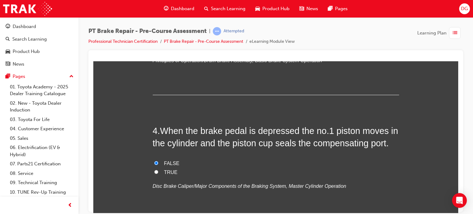
radio input "true"
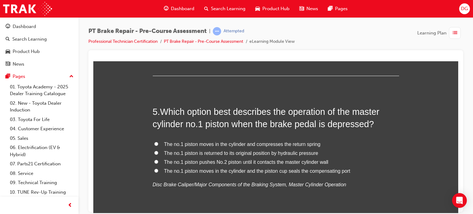
scroll to position [544, 0]
click at [155, 170] on input "The no.1 piston moves in the cylinder and the piston cup seals the compensating…" at bounding box center [156, 171] width 4 height 4
radio input "true"
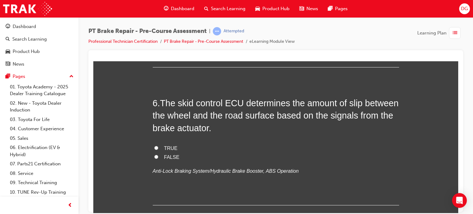
click at [235, 100] on span "The skid control ECU determines the amount of slip between the wheel and the ro…" at bounding box center [276, 115] width 246 height 35
copy span "ECU"
click at [179, 101] on span "The skid control ECU determines the amount of slip between the wheel and the ro…" at bounding box center [276, 115] width 246 height 35
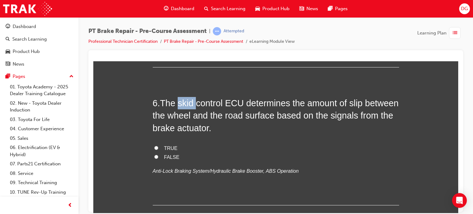
copy span "skid"
click at [211, 117] on span "The skid control ECU determines the amount of slip between the wheel and the ro…" at bounding box center [276, 115] width 246 height 35
click at [164, 146] on span "TRUE" at bounding box center [171, 147] width 14 height 5
click at [158, 146] on input "TRUE" at bounding box center [156, 148] width 4 height 4
radio input "true"
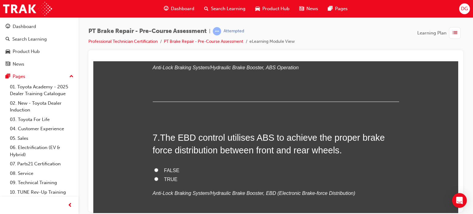
scroll to position [814, 0]
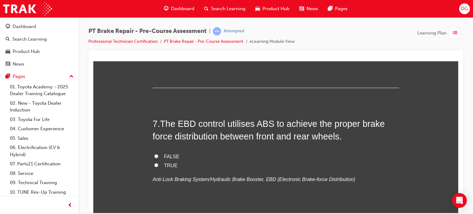
click at [163, 152] on label "FALSE" at bounding box center [276, 156] width 246 height 9
click at [158, 154] on input "FALSE" at bounding box center [156, 156] width 4 height 4
radio input "true"
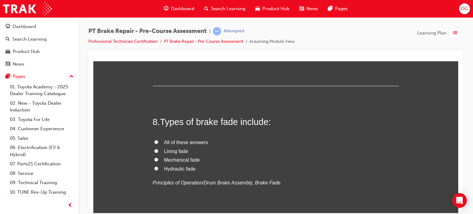
scroll to position [942, 0]
click at [186, 142] on span "All of these answers" at bounding box center [186, 141] width 44 height 5
click at [158, 142] on input "All of these answers" at bounding box center [156, 141] width 4 height 4
radio input "true"
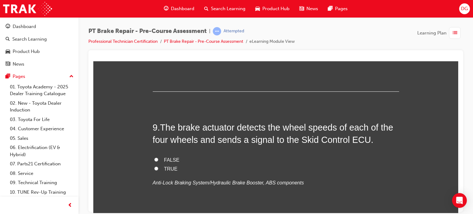
scroll to position [1071, 0]
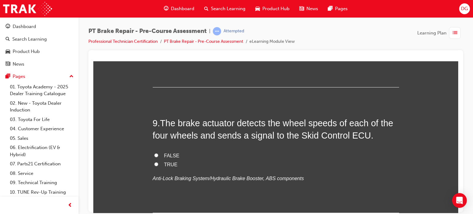
click at [169, 153] on span "FALSE" at bounding box center [171, 155] width 15 height 5
click at [158, 153] on input "FALSE" at bounding box center [156, 155] width 4 height 4
radio input "true"
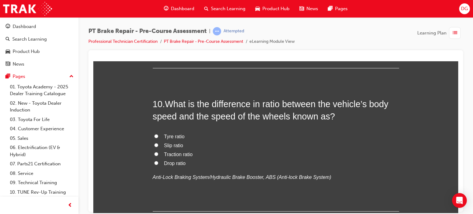
scroll to position [1217, 0]
click at [171, 142] on span "Slip ratio" at bounding box center [173, 144] width 19 height 5
click at [158, 142] on input "Slip ratio" at bounding box center [156, 144] width 4 height 4
radio input "true"
click at [171, 142] on span "Slip ratio" at bounding box center [173, 144] width 19 height 5
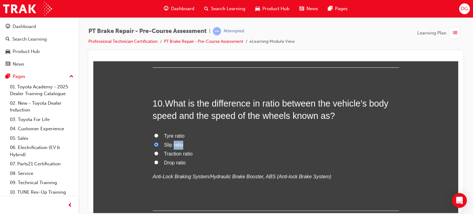
click at [158, 142] on input "Slip ratio" at bounding box center [156, 144] width 4 height 4
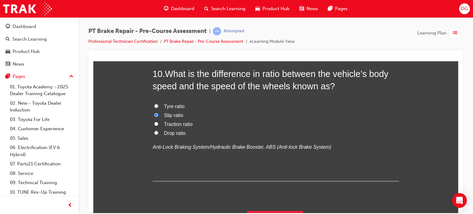
scroll to position [1260, 0]
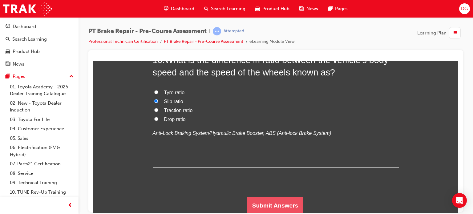
click at [271, 199] on button "Submit Answers" at bounding box center [275, 205] width 56 height 17
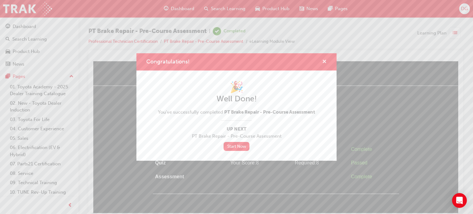
click at [322, 61] on span "cross-icon" at bounding box center [324, 62] width 5 height 6
